Goal: Task Accomplishment & Management: Manage account settings

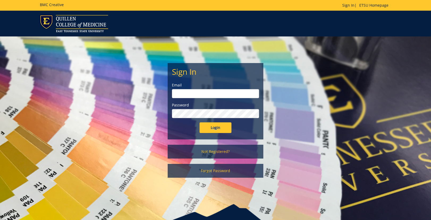
click at [185, 95] on input "email" at bounding box center [215, 93] width 87 height 9
type input "sluderp@etsu.edu"
click at [215, 129] on input "Login" at bounding box center [215, 127] width 32 height 11
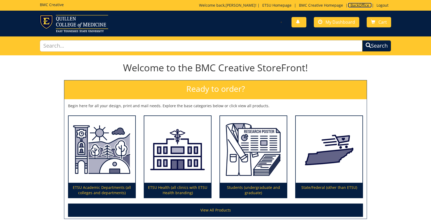
click at [355, 4] on link "BackOffice" at bounding box center [360, 5] width 24 height 5
